Goal: Task Accomplishment & Management: Complete application form

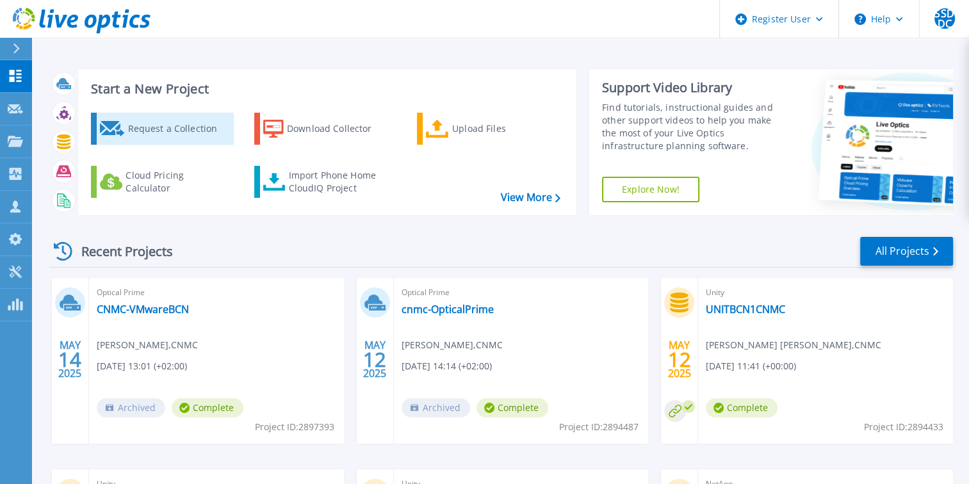
click at [183, 131] on div "Request a Collection" at bounding box center [178, 129] width 102 height 26
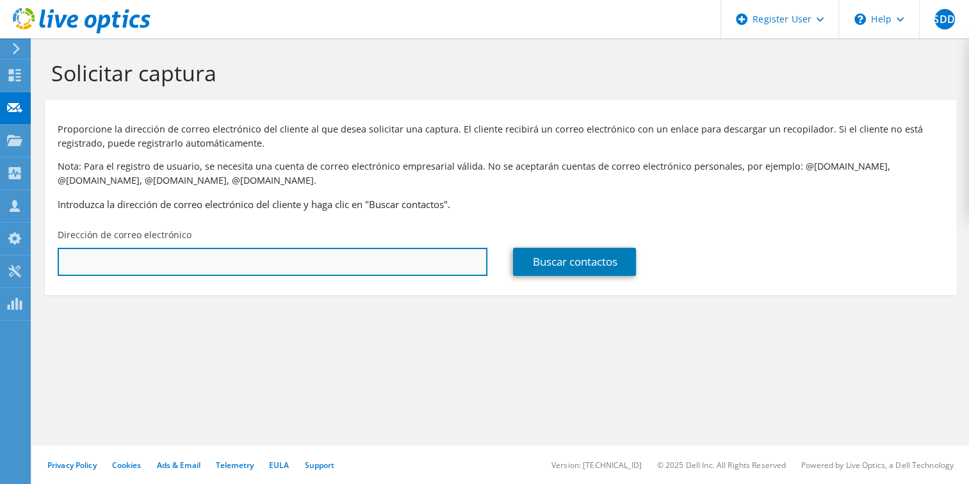
click at [213, 269] on input "text" at bounding box center [273, 262] width 430 height 28
paste input "dcastro@consorseguros.es"
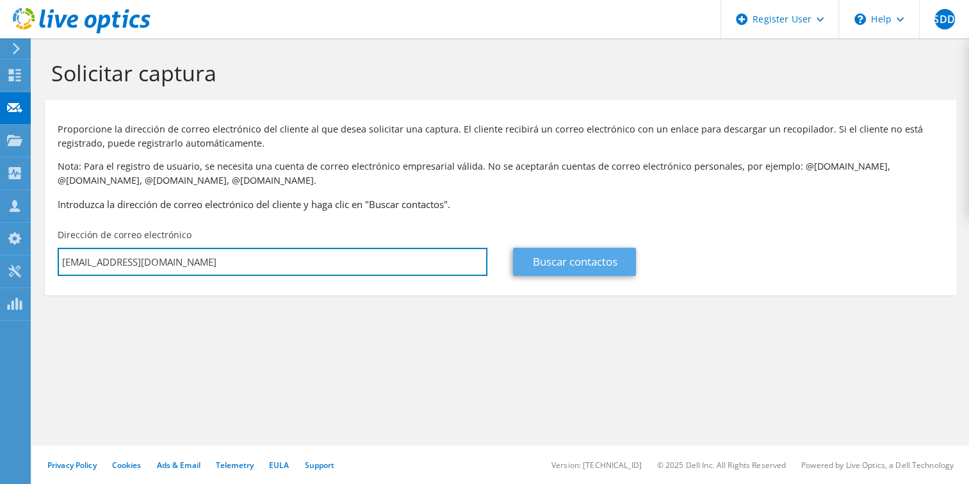
type input "dcastro@consorseguros.es"
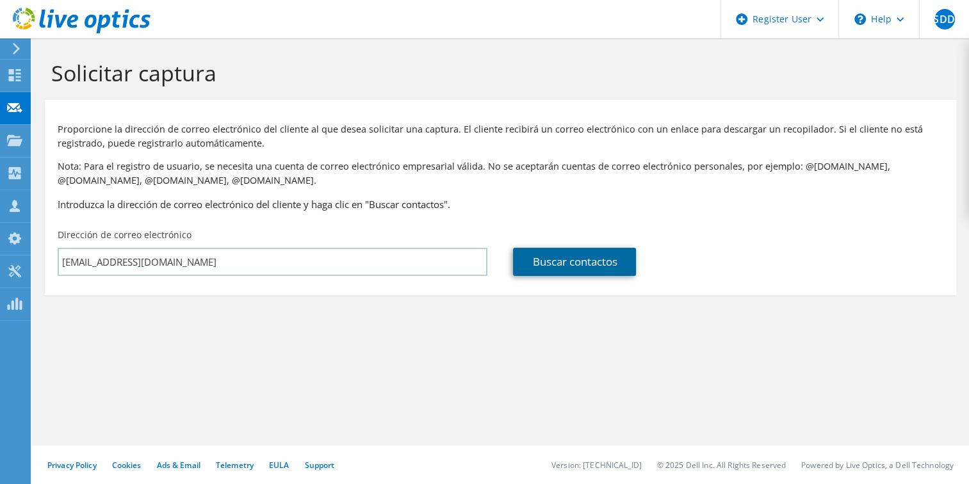
click at [574, 264] on link "Buscar contactos" at bounding box center [574, 262] width 123 height 28
type input "CONSORCIO DE COMPENSACION DE SEGUROS"
type input "David"
type input "Castro"
type input "[GEOGRAPHIC_DATA]"
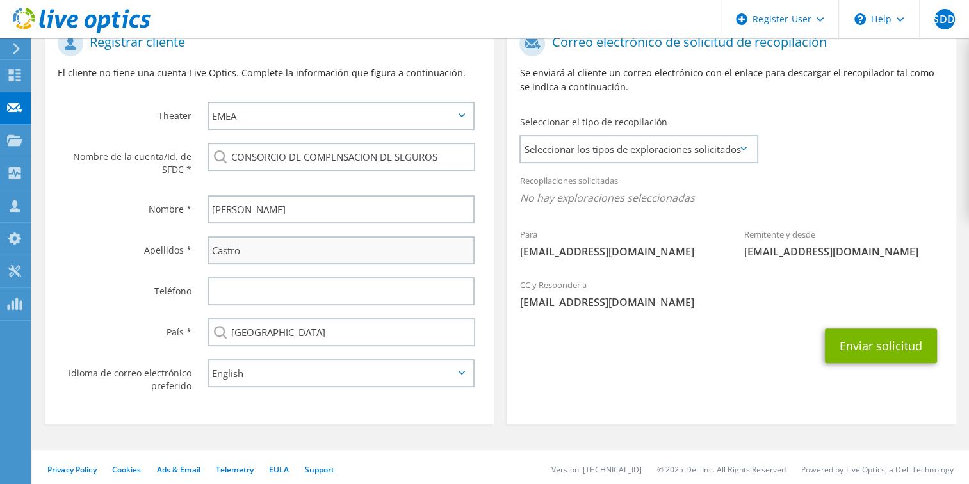
scroll to position [292, 0]
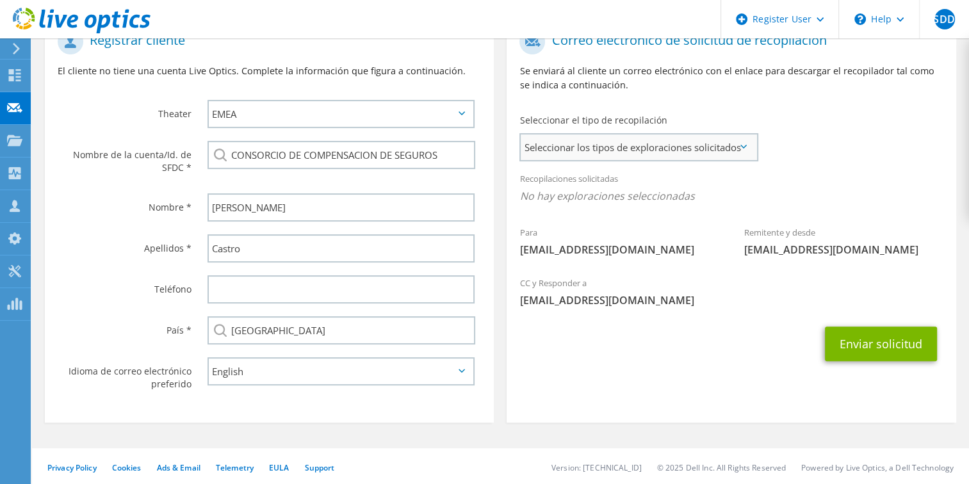
click at [590, 155] on span "Seleccionar los tipos de exploraciones solicitados" at bounding box center [639, 147] width 236 height 26
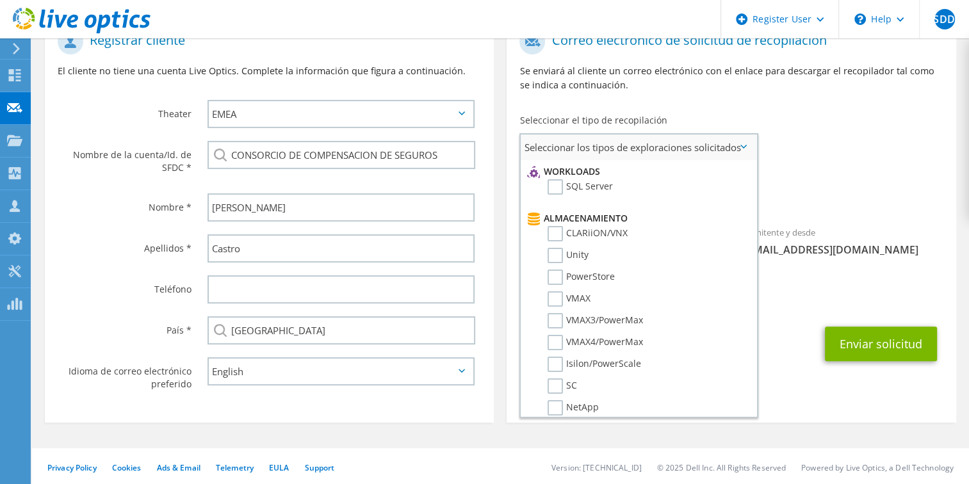
scroll to position [192, 0]
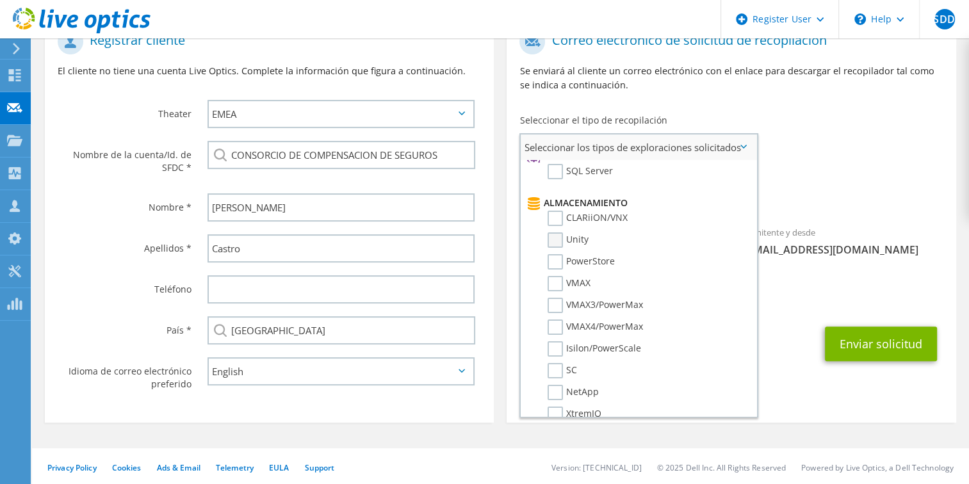
click at [553, 234] on label "Unity" at bounding box center [567, 239] width 41 height 15
click at [0, 0] on input "Unity" at bounding box center [0, 0] width 0 height 0
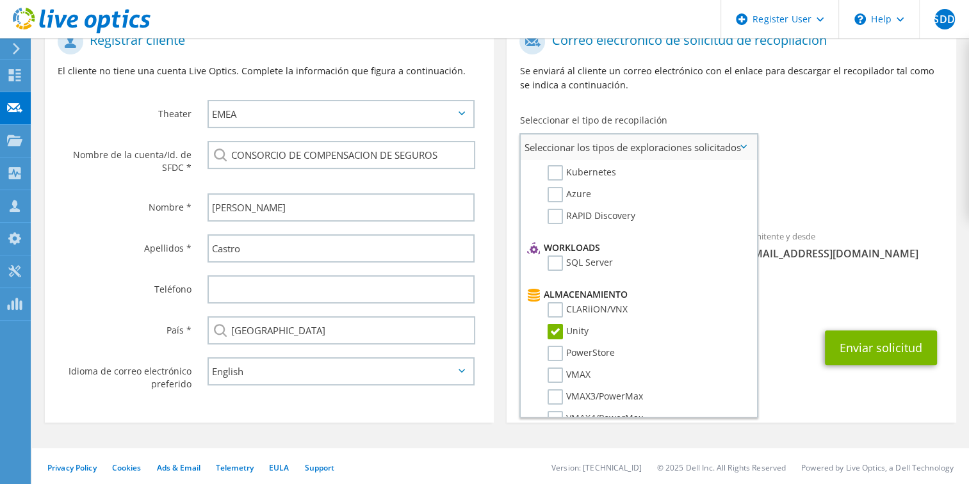
scroll to position [0, 0]
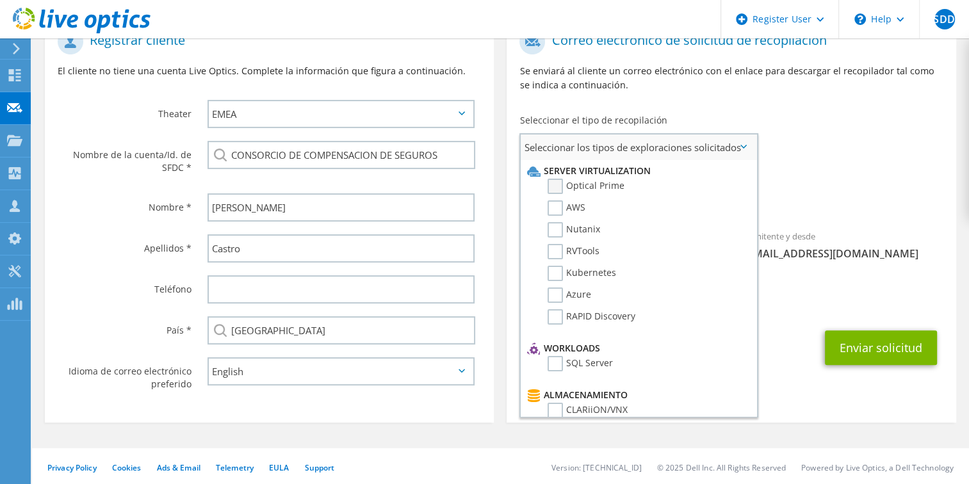
click at [558, 184] on label "Optical Prime" at bounding box center [585, 186] width 77 height 15
click at [0, 0] on input "Optical Prime" at bounding box center [0, 0] width 0 height 0
click at [859, 200] on span "Unity Optical Prime" at bounding box center [730, 199] width 423 height 21
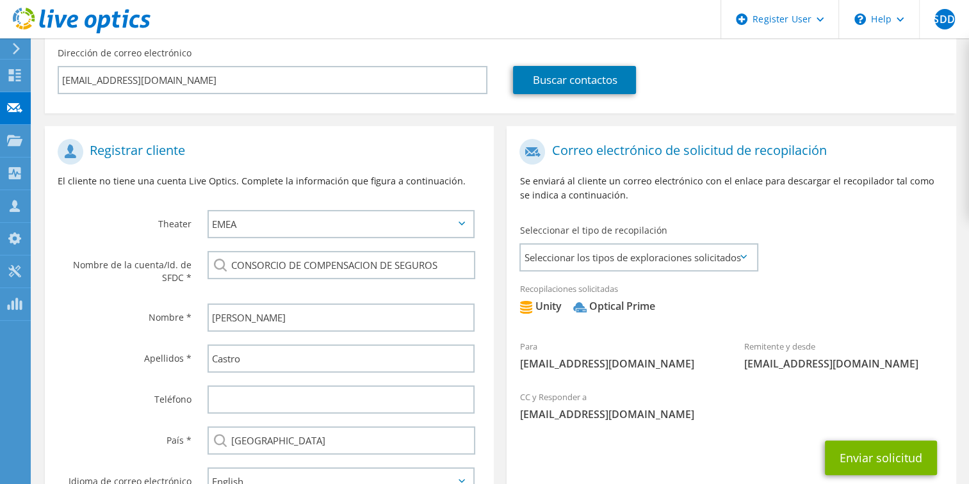
scroll to position [292, 0]
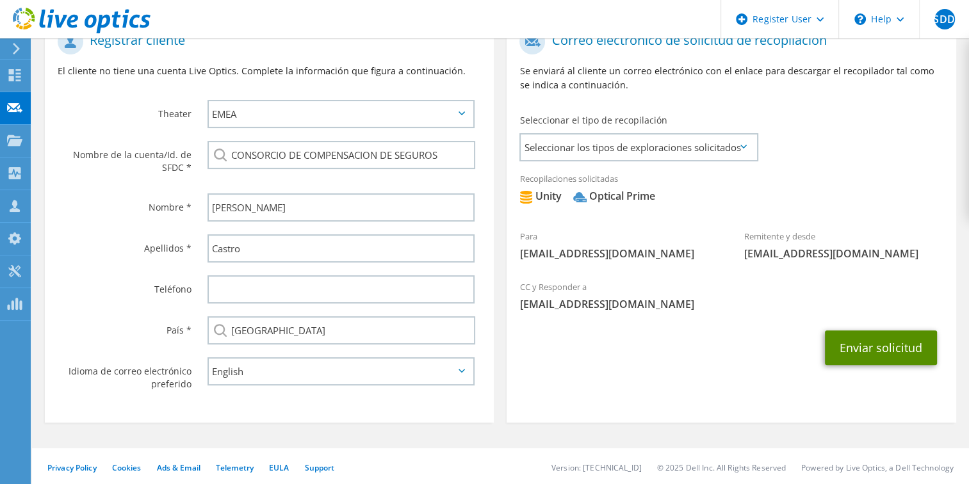
click at [880, 343] on button "Enviar solicitud" at bounding box center [881, 347] width 112 height 35
